Goal: Obtain resource: Download file/media

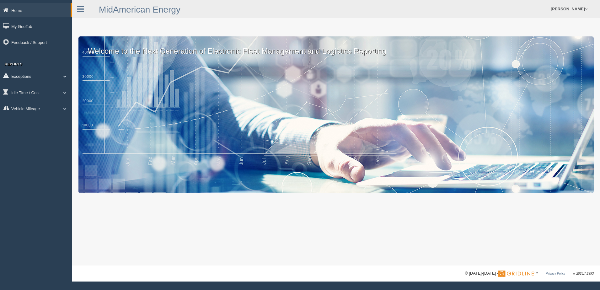
click at [66, 78] on link "Exceptions" at bounding box center [36, 76] width 72 height 14
click at [35, 114] on link "Safety Exceptions" at bounding box center [40, 113] width 59 height 11
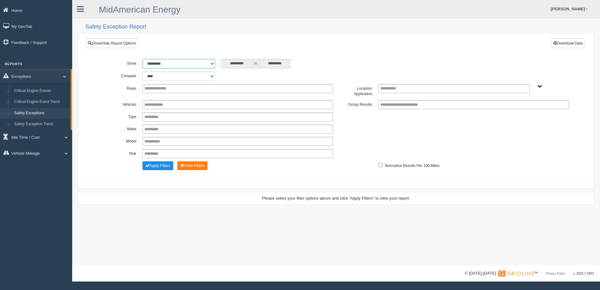
click at [210, 63] on select "**********" at bounding box center [178, 63] width 72 height 9
select select "**********"
click at [142, 59] on select "**********" at bounding box center [178, 63] width 72 height 9
type input "********"
type input "*********"
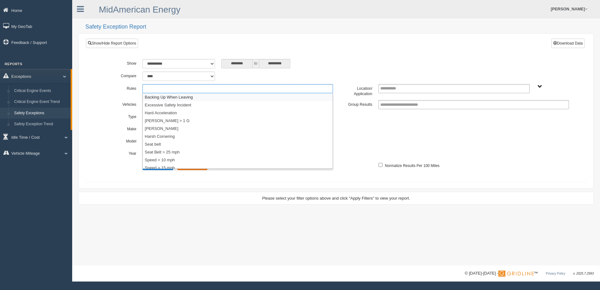
click at [155, 86] on input "text" at bounding box center [161, 89] width 34 height 8
click at [159, 97] on li "Backing Up When Leaving" at bounding box center [238, 97] width 190 height 8
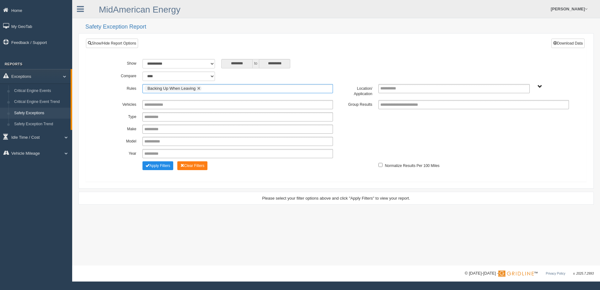
click at [204, 88] on input "text" at bounding box center [207, 89] width 8 height 8
click at [194, 104] on li "Hard Acceleration" at bounding box center [238, 105] width 190 height 8
click at [253, 87] on input "text" at bounding box center [250, 89] width 8 height 8
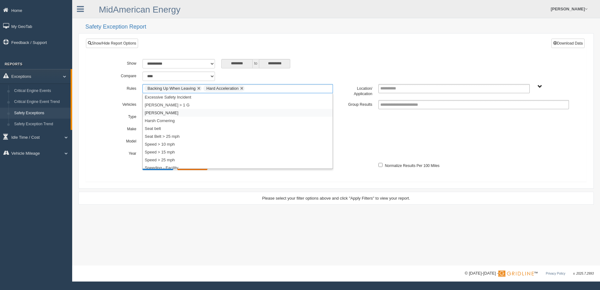
click at [211, 110] on li "[PERSON_NAME]" at bounding box center [238, 113] width 190 height 8
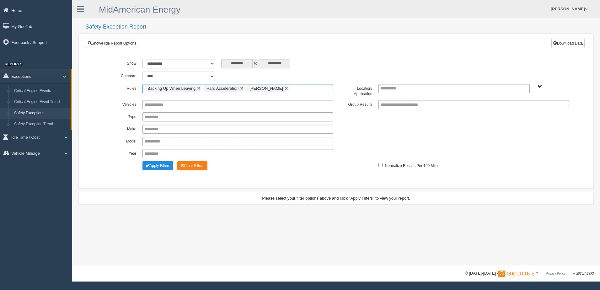
click at [300, 88] on ul "Backing Up When Leaving Hard Acceleration Harsh Braking" at bounding box center [237, 88] width 190 height 9
click at [209, 112] on li "Harsh Cornering" at bounding box center [238, 113] width 190 height 8
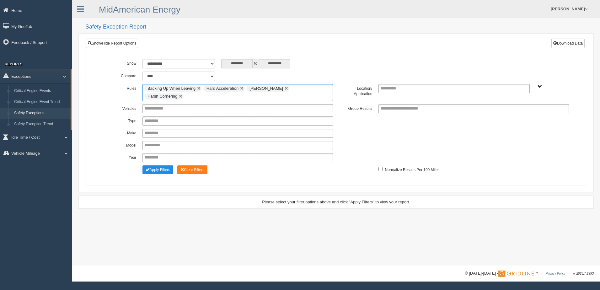
click at [193, 93] on input "text" at bounding box center [189, 97] width 8 height 8
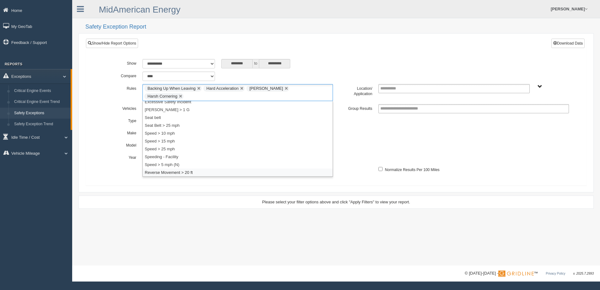
click at [192, 168] on li "Reverse Movement > 20 ft" at bounding box center [238, 172] width 190 height 8
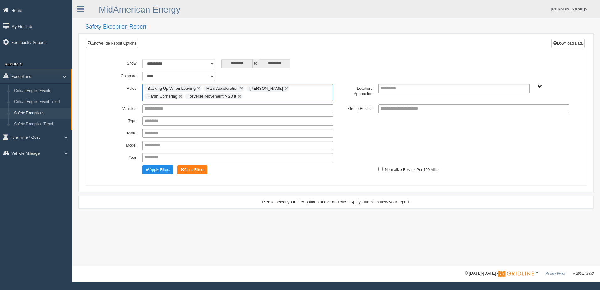
scroll to position [0, 0]
click at [244, 94] on input "text" at bounding box center [248, 97] width 8 height 8
click at [167, 119] on li "Seat belt" at bounding box center [238, 121] width 190 height 8
click at [241, 96] on ul "Backing Up When Leaving Hard Acceleration Harsh Braking Harsh Cornering Reverse…" at bounding box center [237, 92] width 190 height 17
click at [210, 122] on li "Seat Belt > 25 mph" at bounding box center [238, 121] width 190 height 8
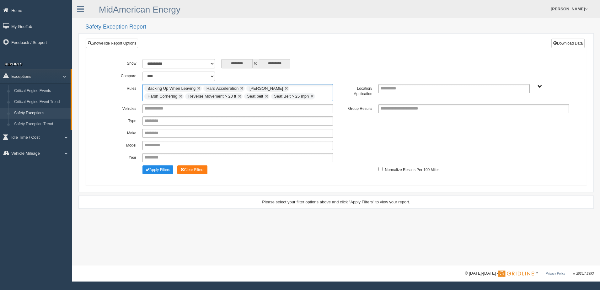
click at [316, 95] on input "text" at bounding box center [320, 97] width 8 height 8
click at [222, 119] on li "Speed > 10 mph" at bounding box center [238, 121] width 190 height 8
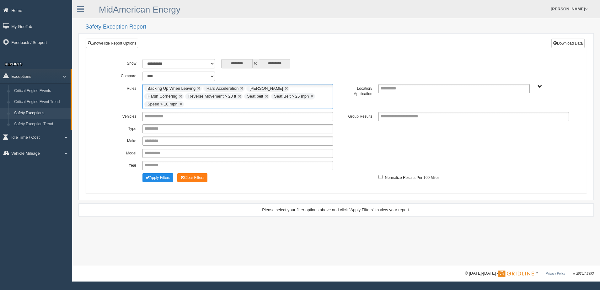
click at [193, 100] on input "text" at bounding box center [189, 104] width 8 height 8
click at [216, 125] on li "Speed > 15 mph" at bounding box center [238, 129] width 190 height 8
click at [213, 104] on ul "Backing Up When Leaving Hard Acceleration Harsh Braking Harsh Cornering Reverse…" at bounding box center [237, 96] width 190 height 25
click at [191, 128] on li "Speed > 25 mph" at bounding box center [238, 129] width 190 height 8
click at [146, 175] on span "Change Filter Options" at bounding box center [148, 177] width 4 height 4
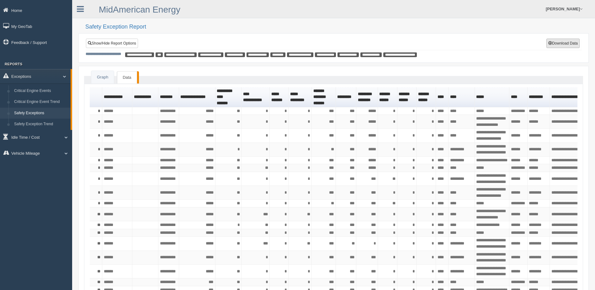
click at [567, 45] on button "Download Data" at bounding box center [562, 43] width 33 height 9
